Goal: Share content: Share content

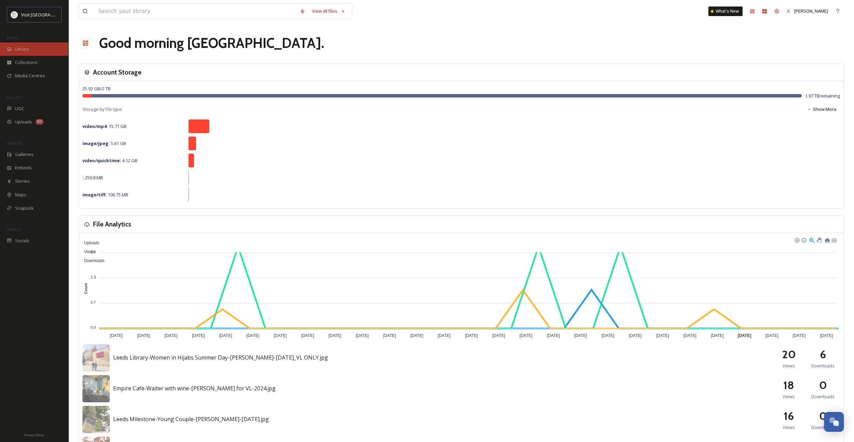
click at [32, 48] on div "Library" at bounding box center [34, 48] width 68 height 13
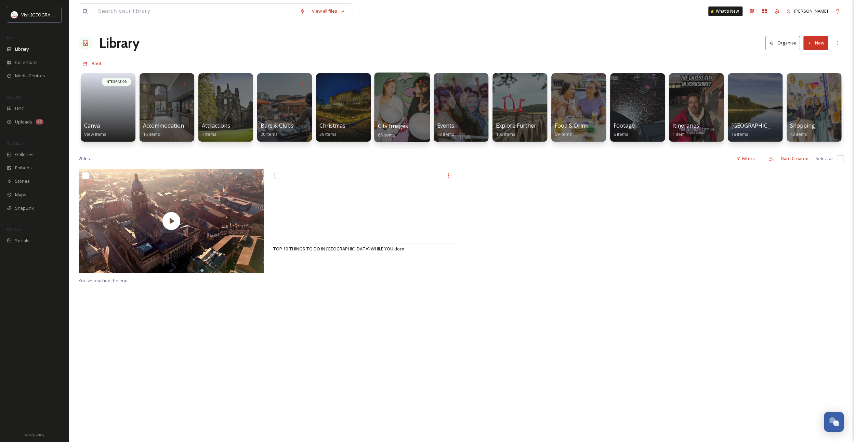
click at [406, 114] on div at bounding box center [402, 108] width 56 height 70
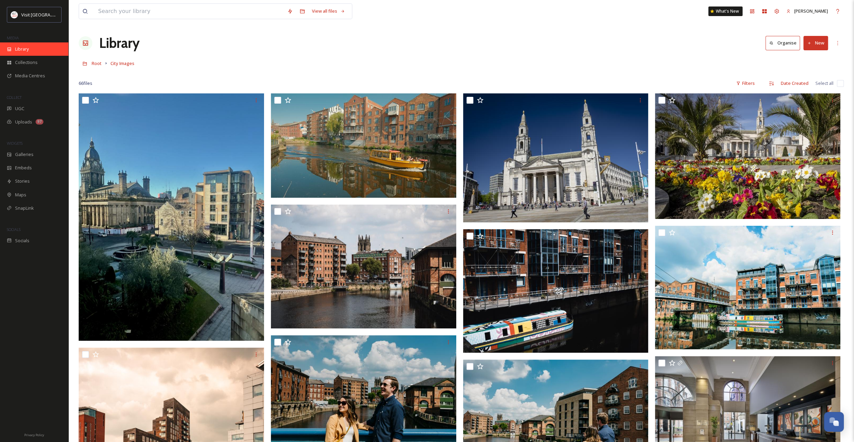
click at [28, 54] on div "Library" at bounding box center [34, 48] width 68 height 13
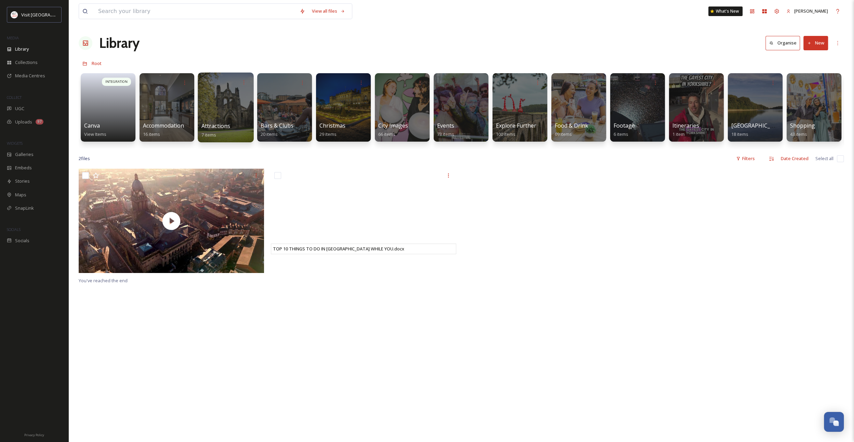
click at [217, 116] on div at bounding box center [226, 108] width 56 height 70
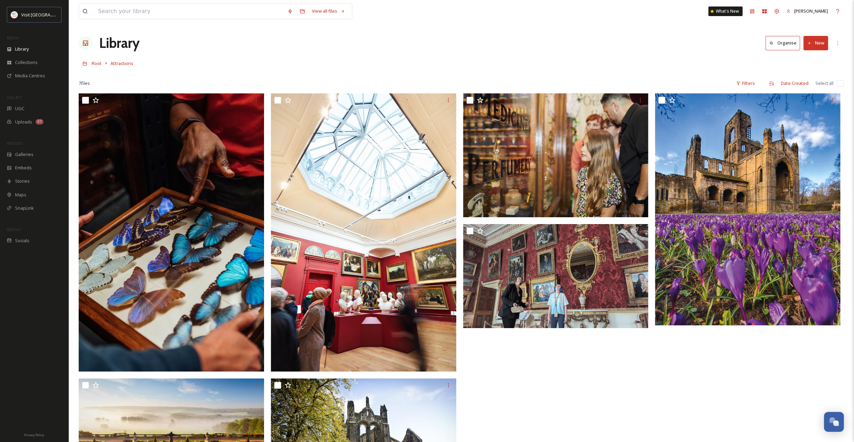
click at [128, 44] on h1 "Library" at bounding box center [119, 43] width 40 height 21
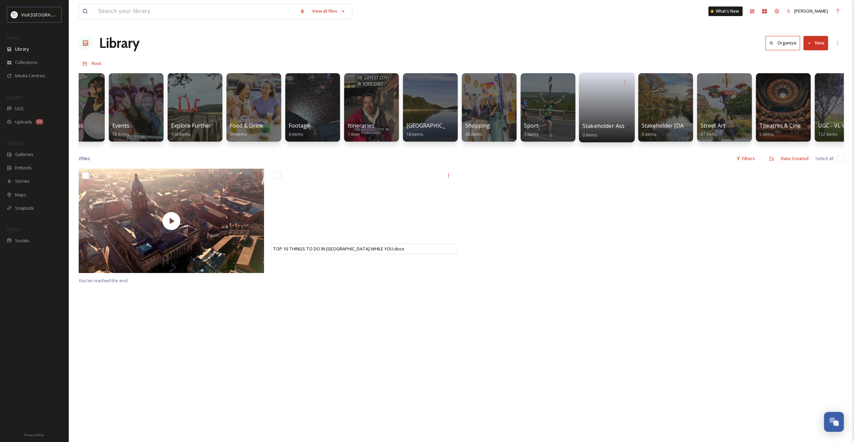
scroll to position [0, 333]
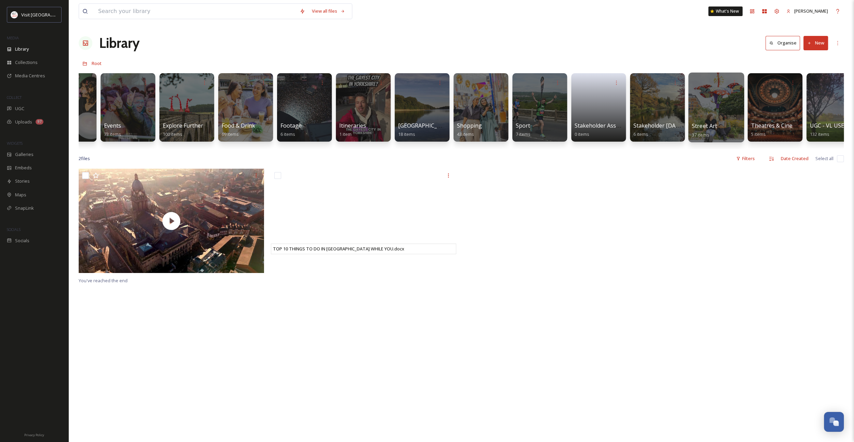
click at [726, 110] on div at bounding box center [716, 108] width 56 height 70
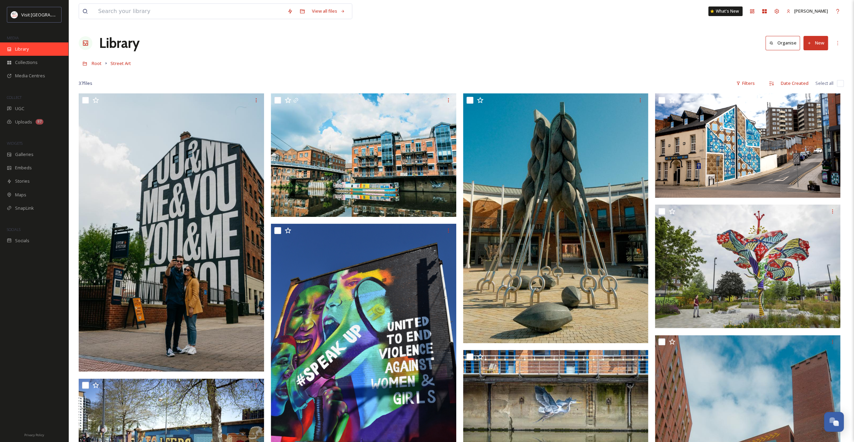
click at [36, 52] on div "Library" at bounding box center [34, 48] width 68 height 13
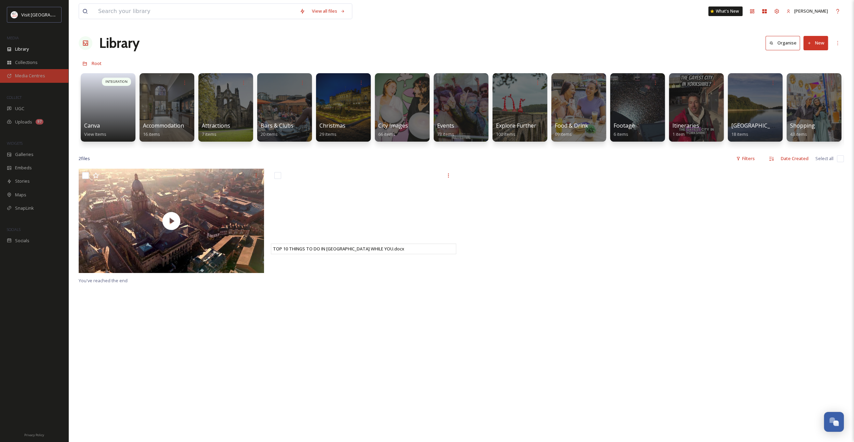
click at [39, 76] on span "Media Centres" at bounding box center [30, 76] width 30 height 6
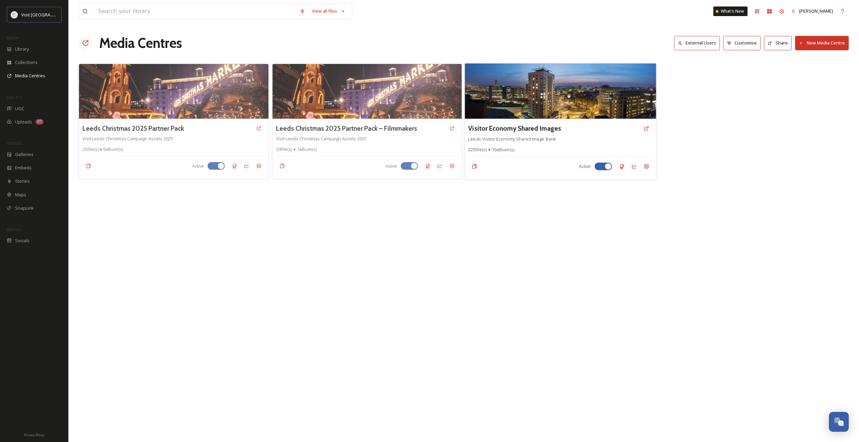
click at [490, 101] on img at bounding box center [560, 90] width 191 height 55
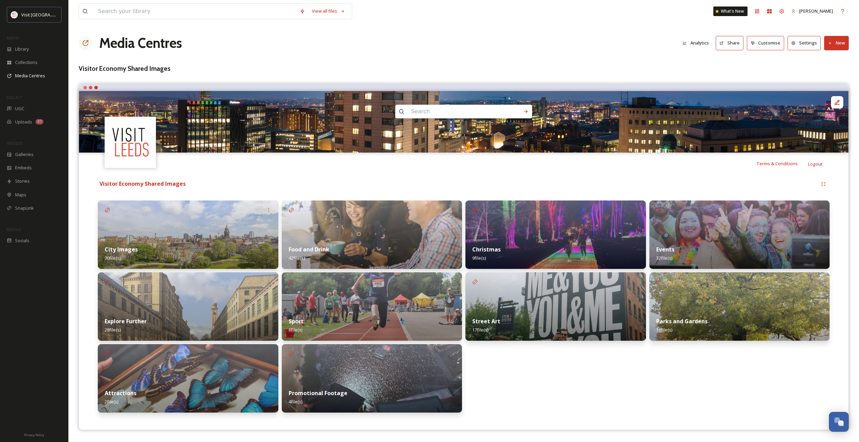
click at [588, 315] on div "Street Art 17 file(s)" at bounding box center [556, 325] width 181 height 30
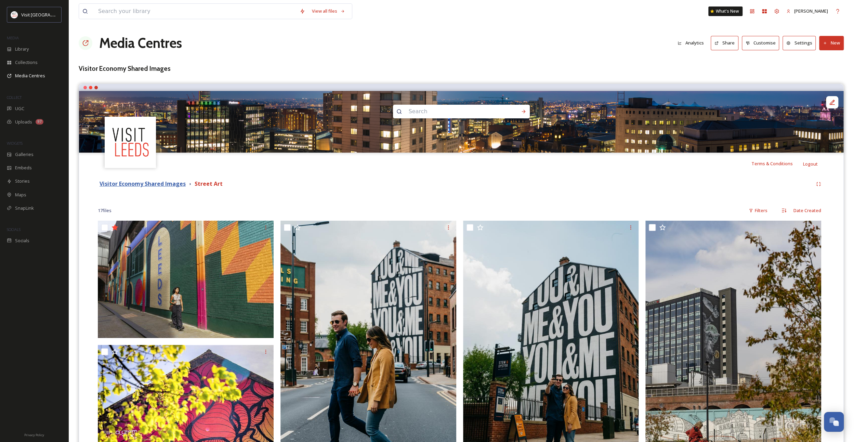
click at [172, 183] on strong "Visitor Economy Shared Images" at bounding box center [143, 184] width 86 height 8
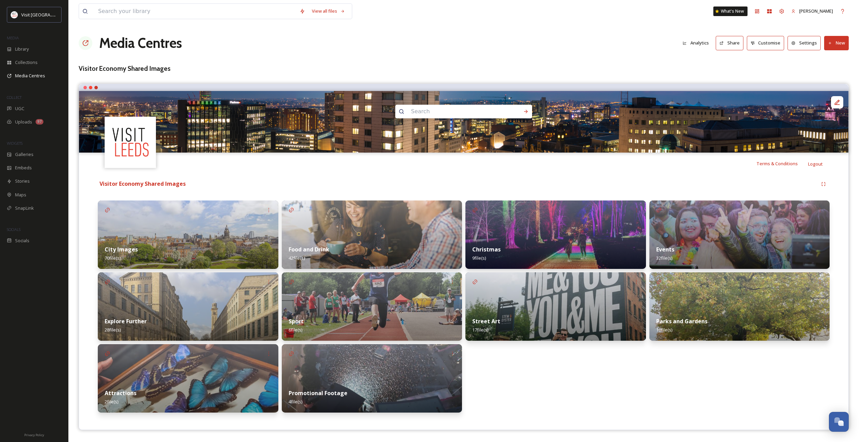
click at [210, 223] on img at bounding box center [188, 234] width 181 height 68
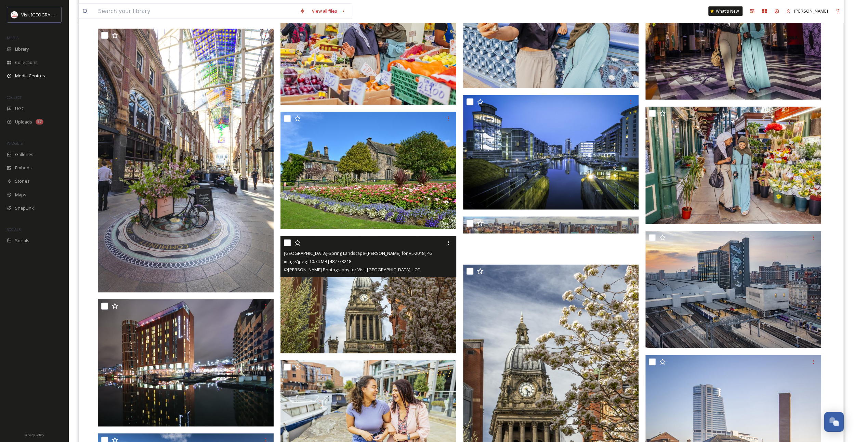
scroll to position [1232, 0]
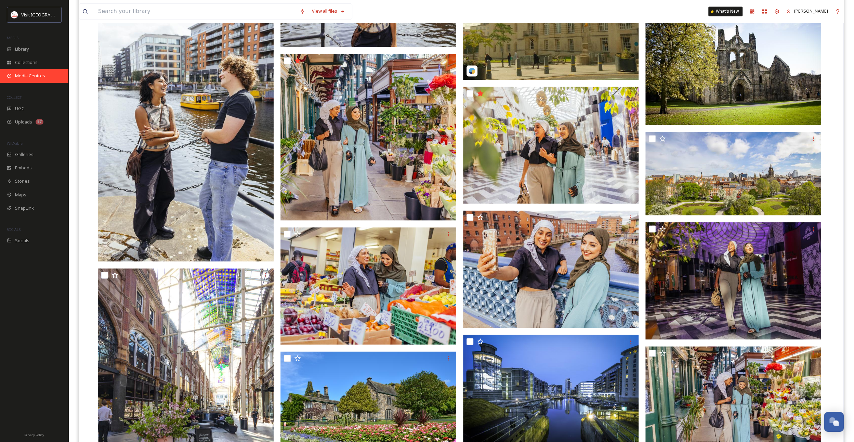
click at [41, 75] on span "Media Centres" at bounding box center [30, 76] width 30 height 6
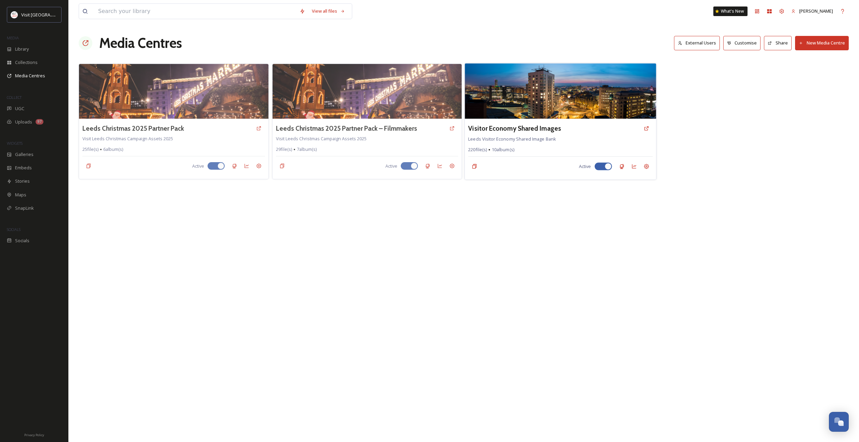
click at [512, 106] on img at bounding box center [560, 90] width 191 height 55
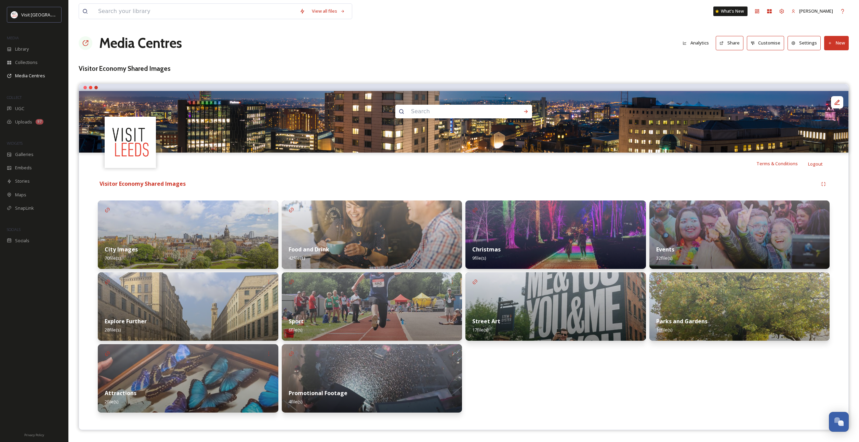
click at [731, 42] on button "Share" at bounding box center [730, 43] width 28 height 14
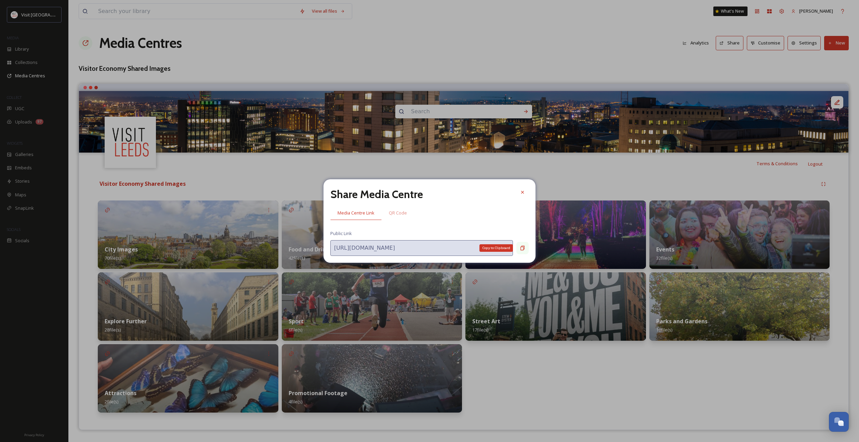
click at [522, 251] on div "Copy to Clipboard" at bounding box center [523, 248] width 12 height 12
